Goal: Transaction & Acquisition: Subscribe to service/newsletter

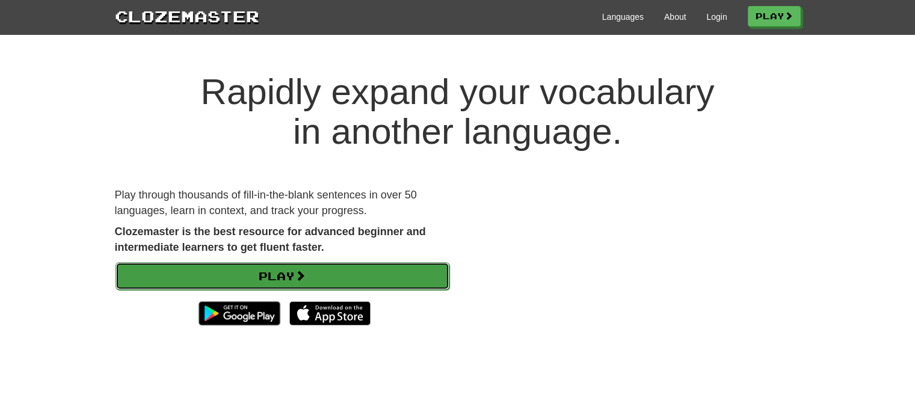
click at [325, 271] on link "Play" at bounding box center [283, 276] width 334 height 28
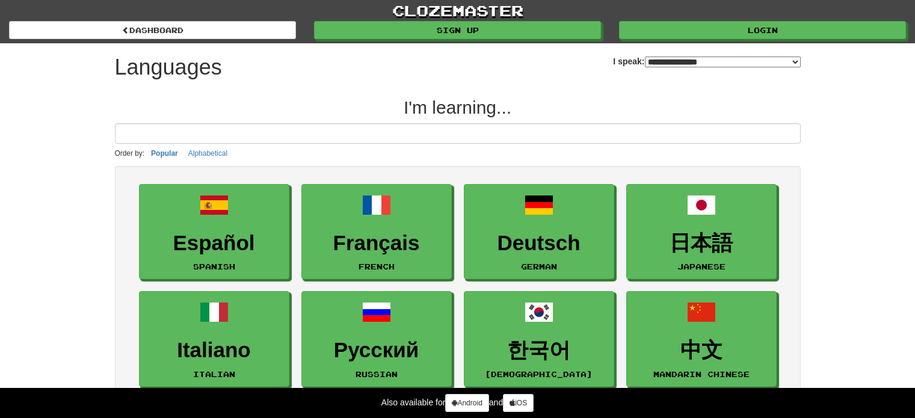
select select "*******"
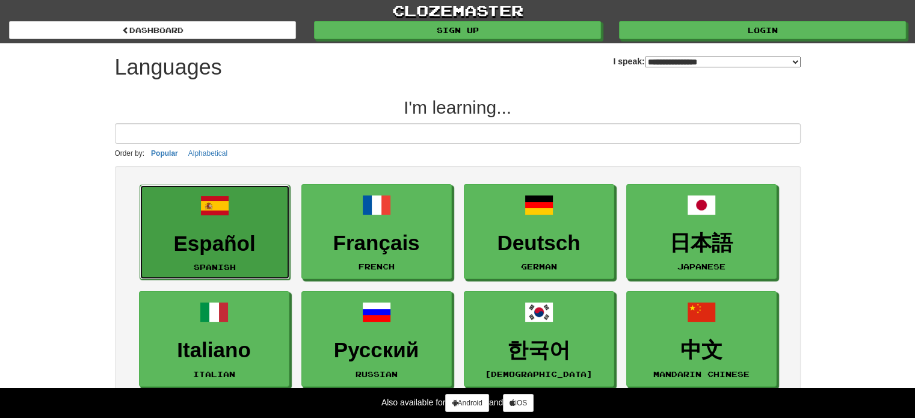
click at [237, 232] on h3 "Español" at bounding box center [214, 243] width 137 height 23
